Goal: Check status

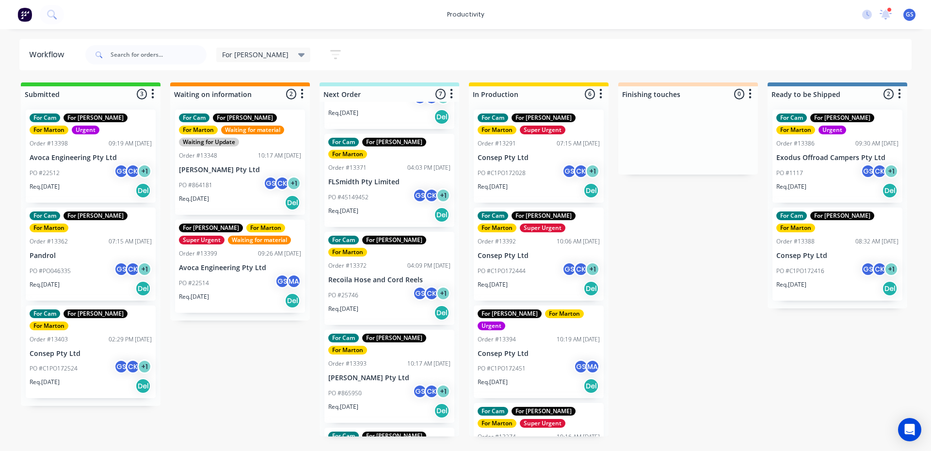
click at [545, 407] on div "For Cam For Gary For Marton Super Urgent" at bounding box center [538, 417] width 122 height 21
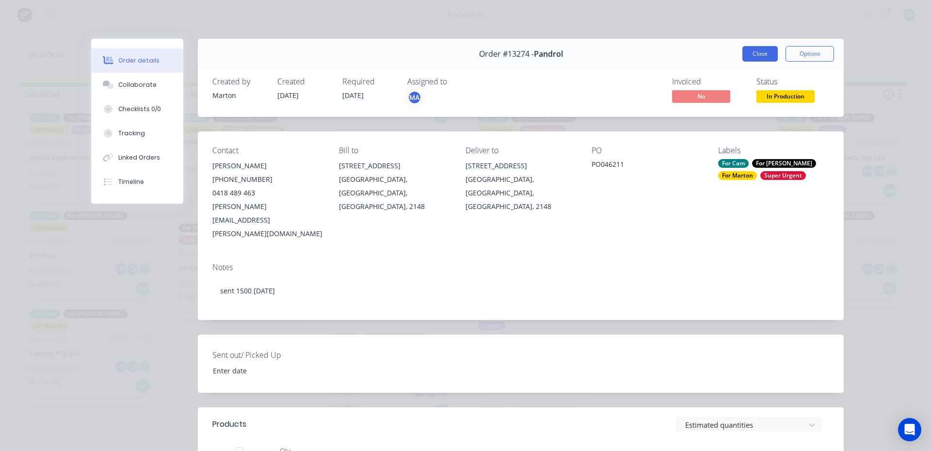
click at [755, 60] on button "Close" at bounding box center [759, 54] width 35 height 16
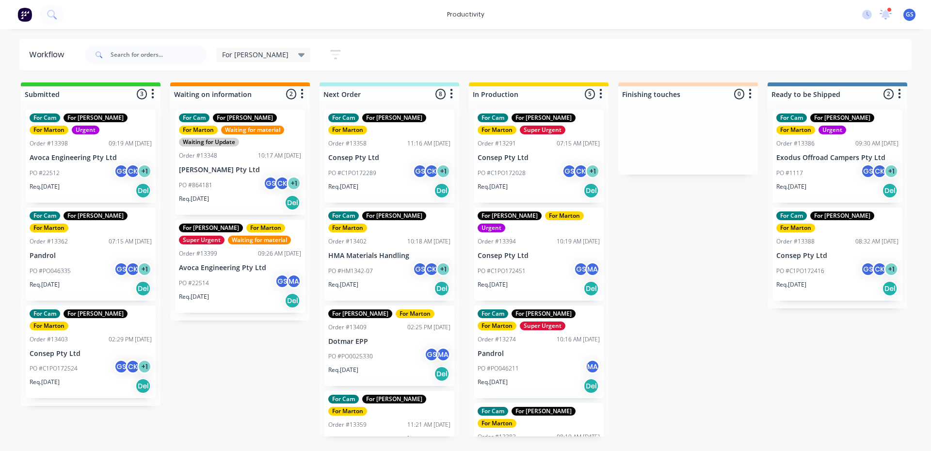
click at [562, 178] on div "GS CK + 1" at bounding box center [581, 173] width 38 height 18
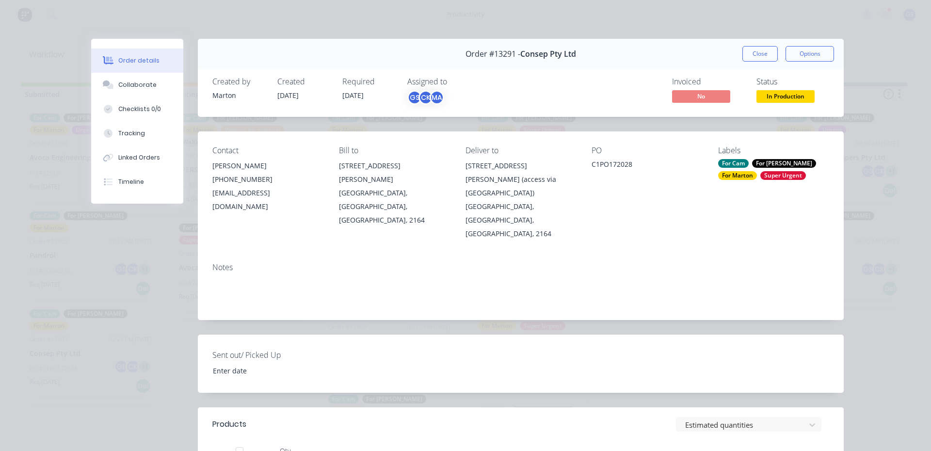
click at [742, 61] on div "Close Options" at bounding box center [788, 54] width 92 height 16
click at [740, 15] on div "Order details Collaborate Checklists 0/0 Tracking Linked Orders Timeline Order …" at bounding box center [465, 225] width 931 height 451
click at [762, 52] on button "Close" at bounding box center [759, 54] width 35 height 16
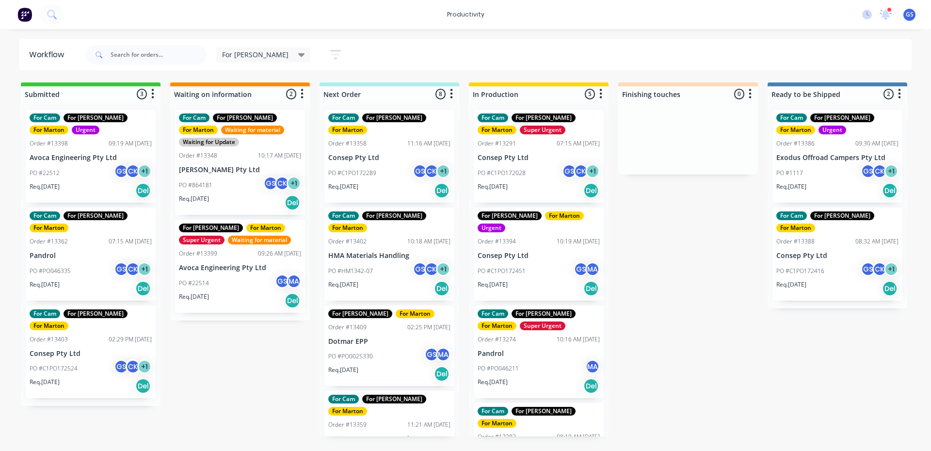
click at [613, 158] on div "Submitted 3 Sort By Created date Required date Order number Customer name Most …" at bounding box center [660, 259] width 1335 height 354
